Goal: Task Accomplishment & Management: Use online tool/utility

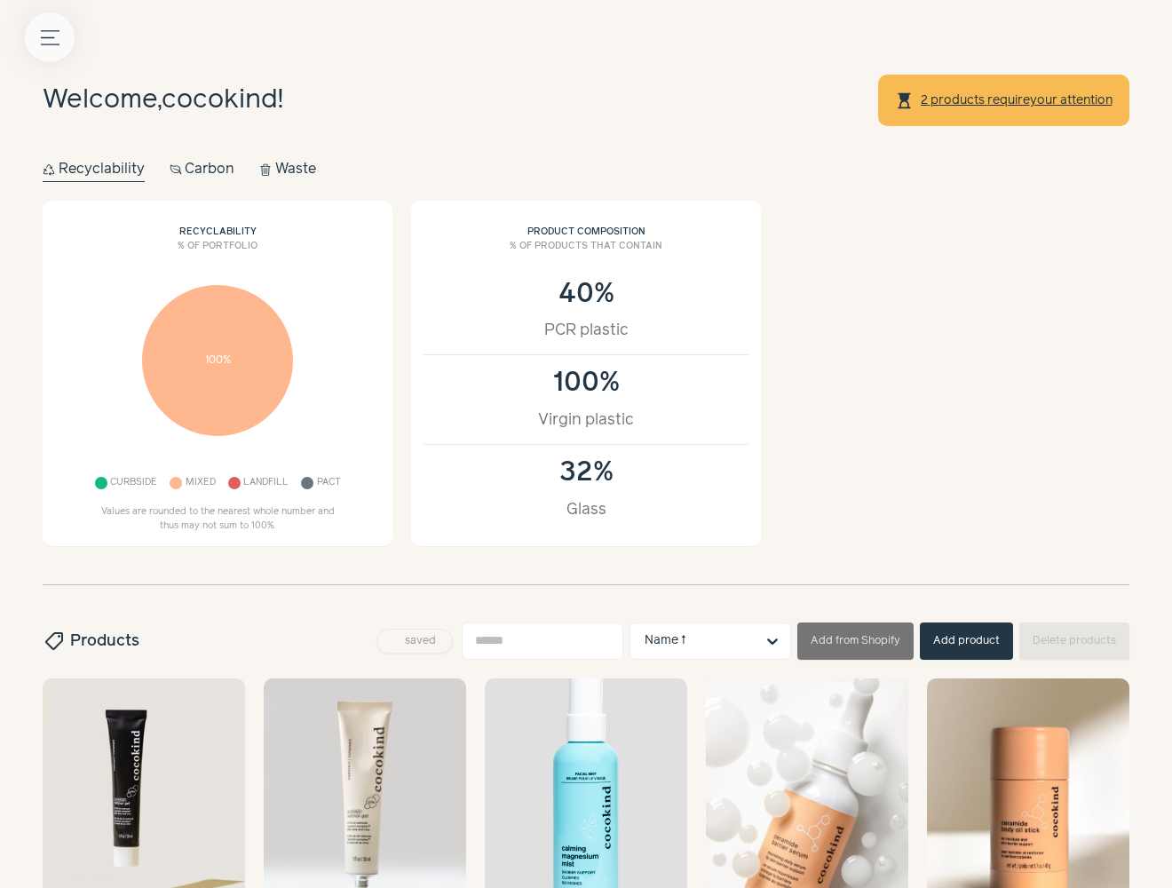
click at [51, 37] on icon "Menu button" at bounding box center [50, 37] width 19 height 19
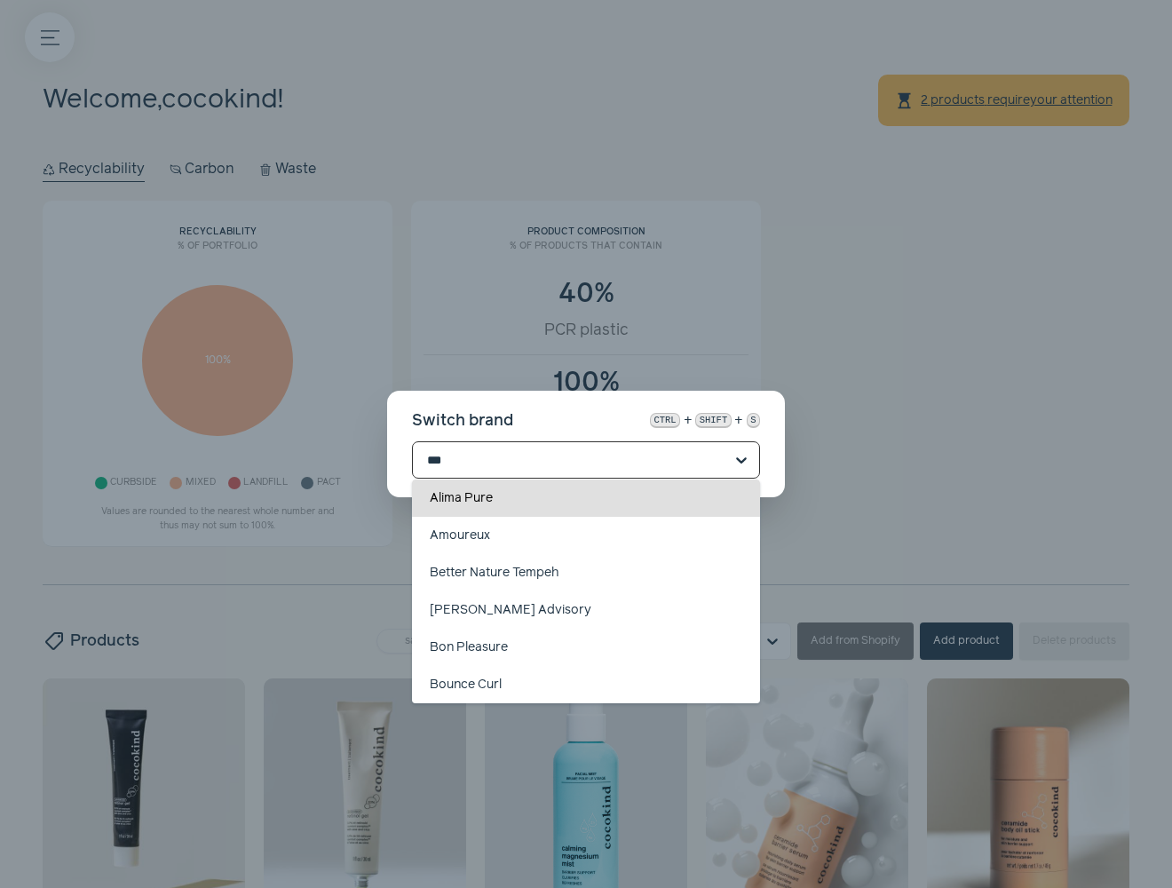
type input "****"
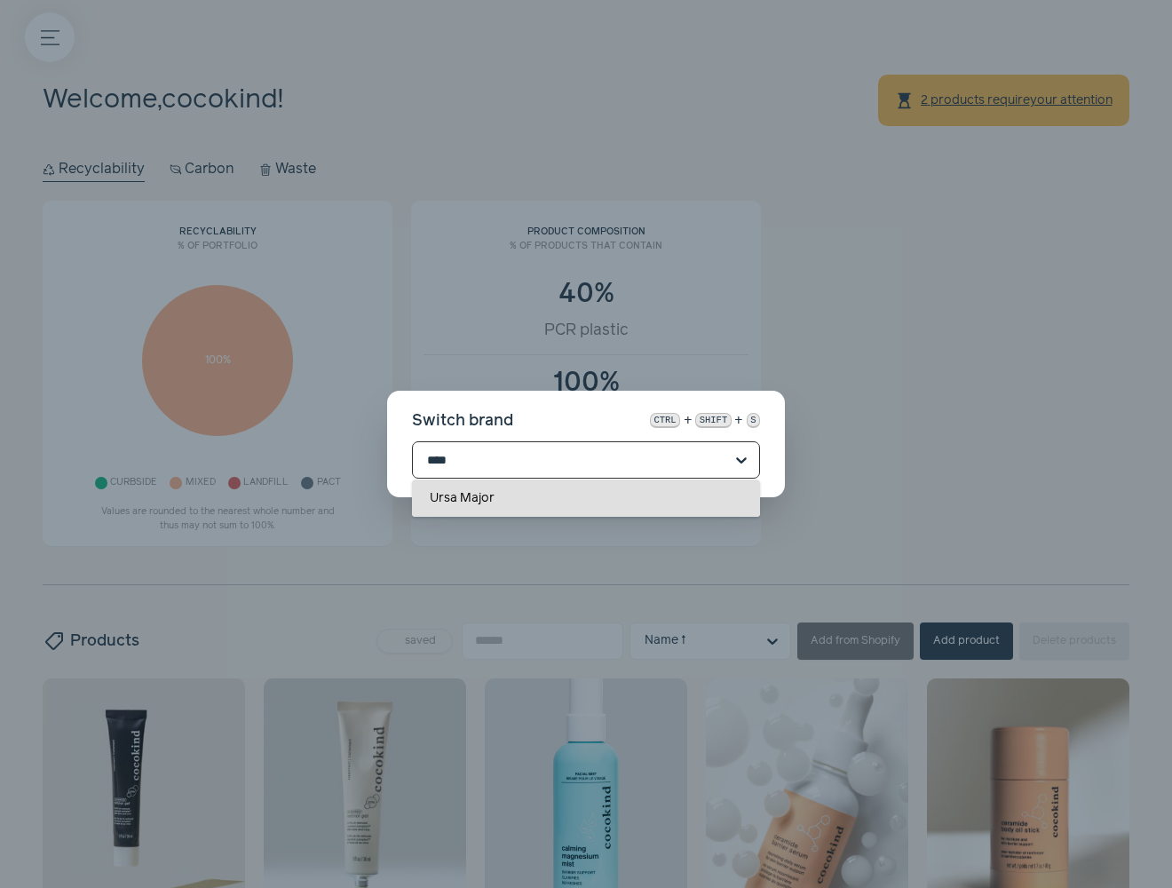
click at [644, 496] on div "Ursa Major" at bounding box center [586, 497] width 348 height 37
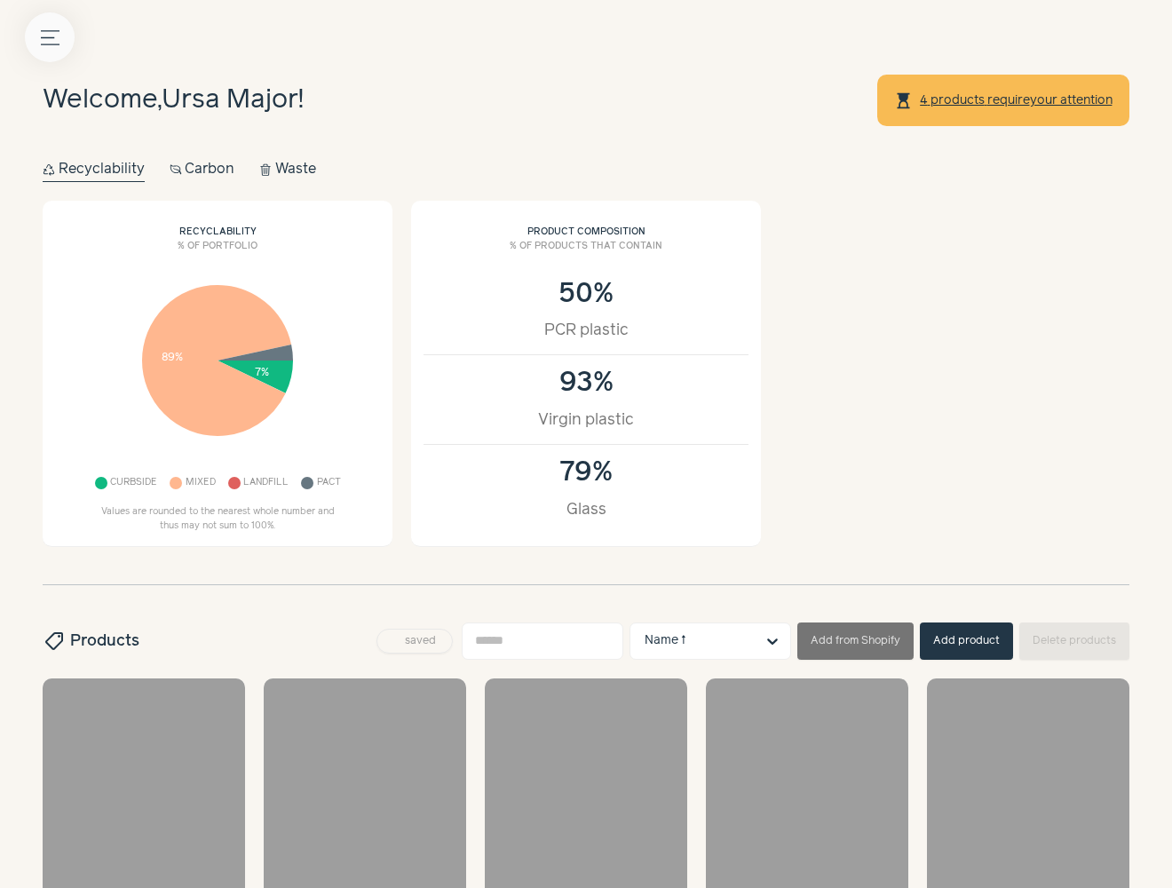
click at [58, 57] on button "Menu button" at bounding box center [50, 37] width 50 height 50
click at [560, 454] on label at bounding box center [586, 444] width 1172 height 888
click at [50, 35] on icon "Menu button" at bounding box center [50, 37] width 19 height 19
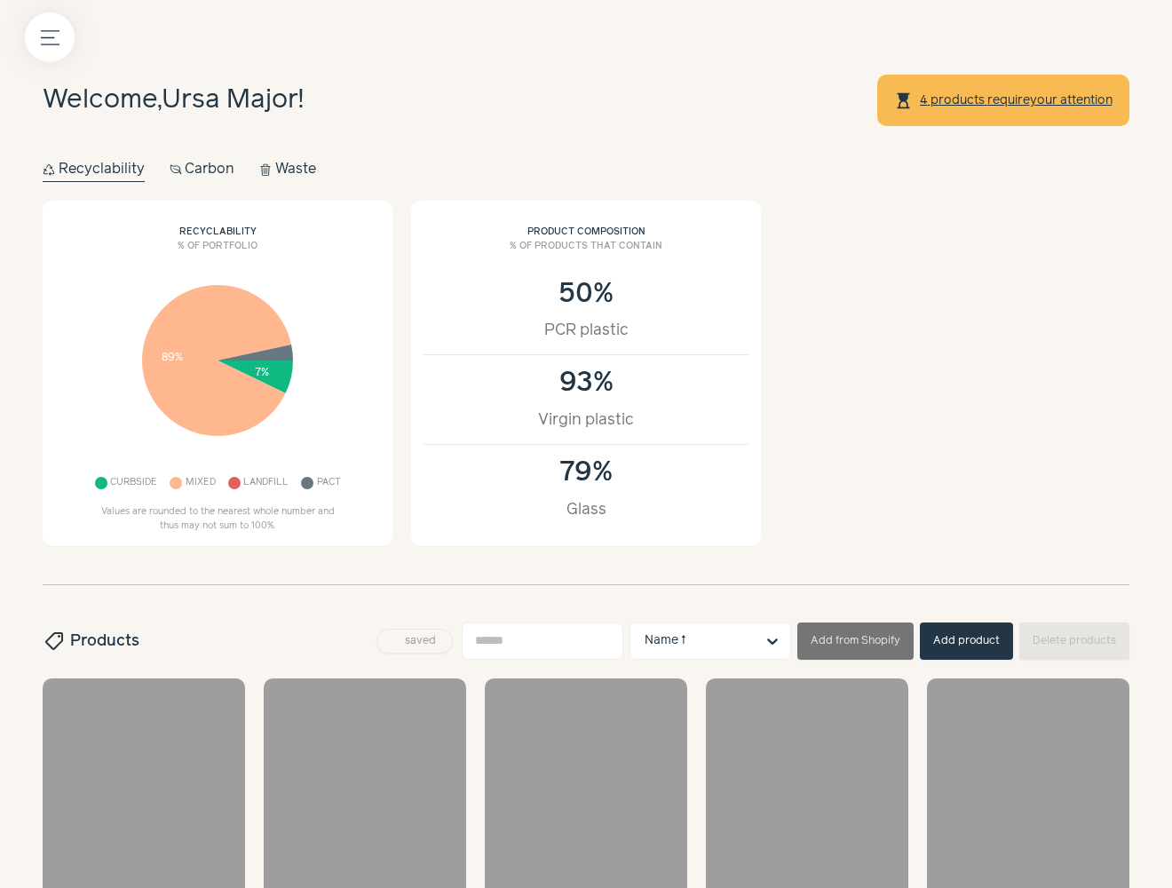
scroll to position [143, 0]
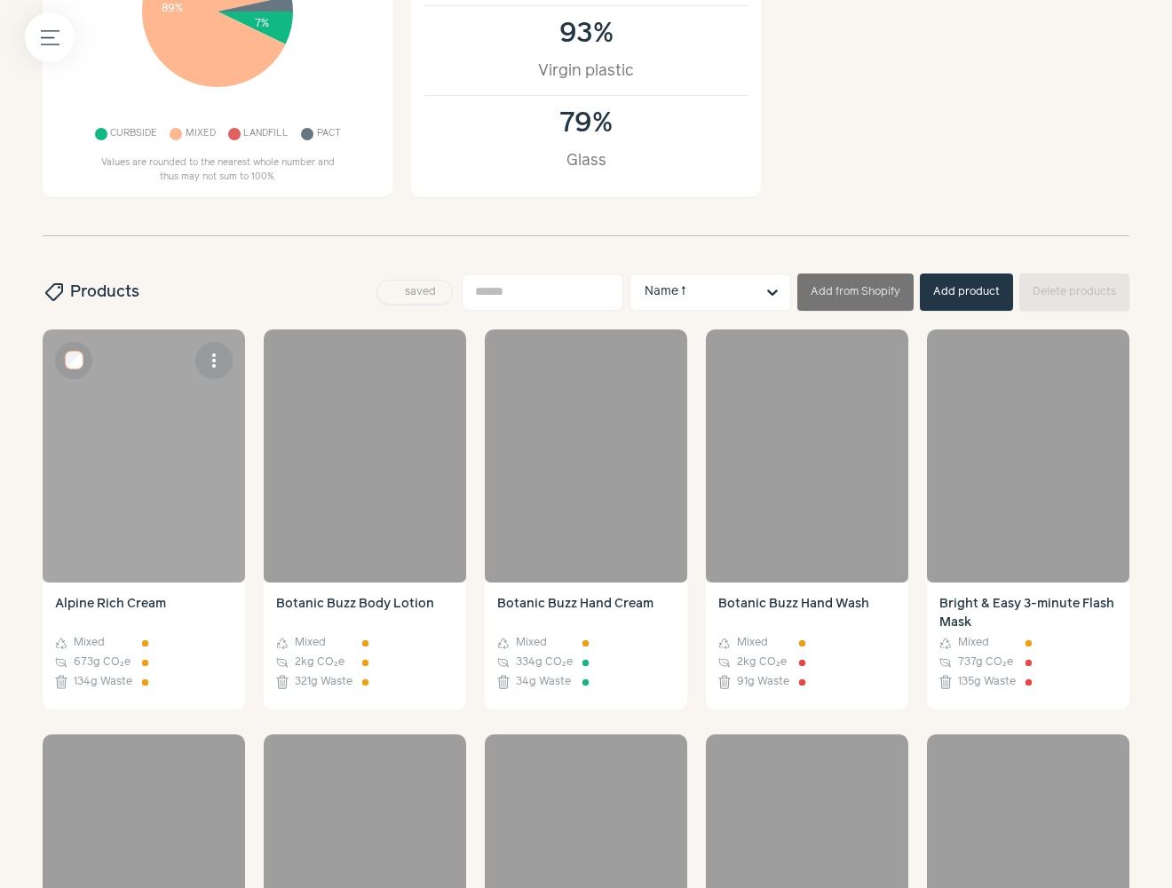
click at [151, 463] on div at bounding box center [144, 455] width 202 height 253
